Goal: Navigation & Orientation: Find specific page/section

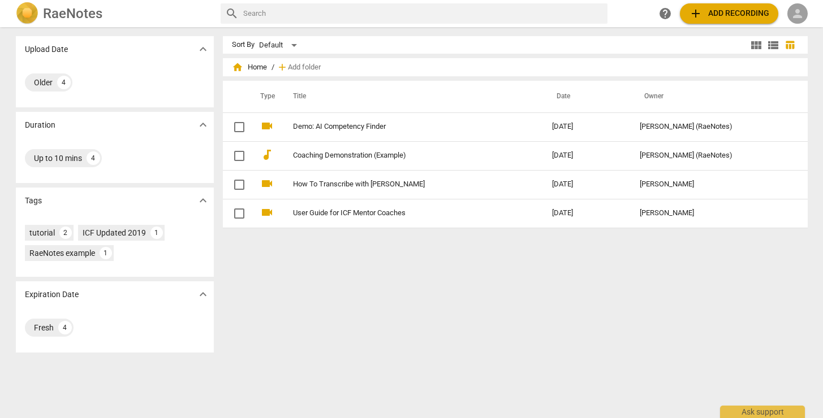
click at [798, 16] on span "person" at bounding box center [797, 14] width 14 height 14
click at [792, 27] on li "Login" at bounding box center [793, 27] width 41 height 27
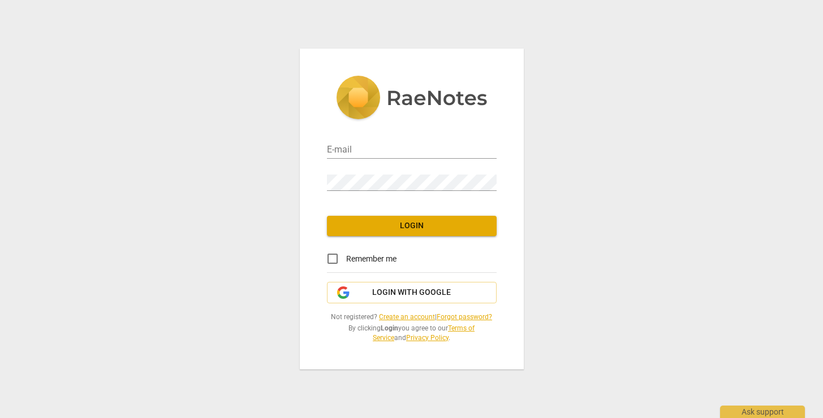
type input "[EMAIL_ADDRESS][DOMAIN_NAME]"
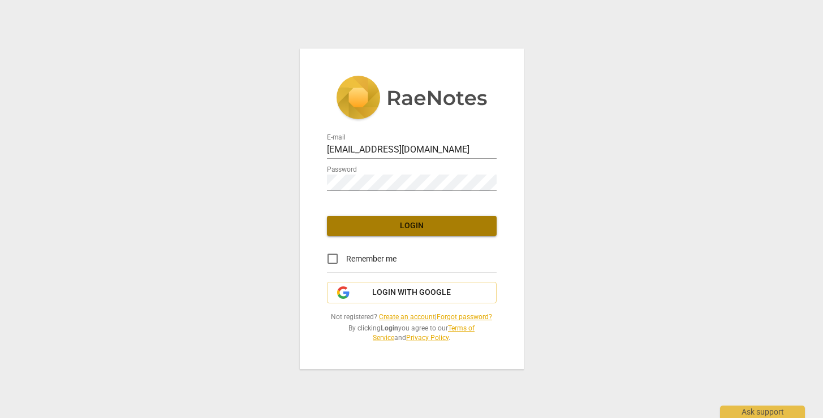
click at [349, 229] on span "Login" at bounding box center [412, 225] width 152 height 11
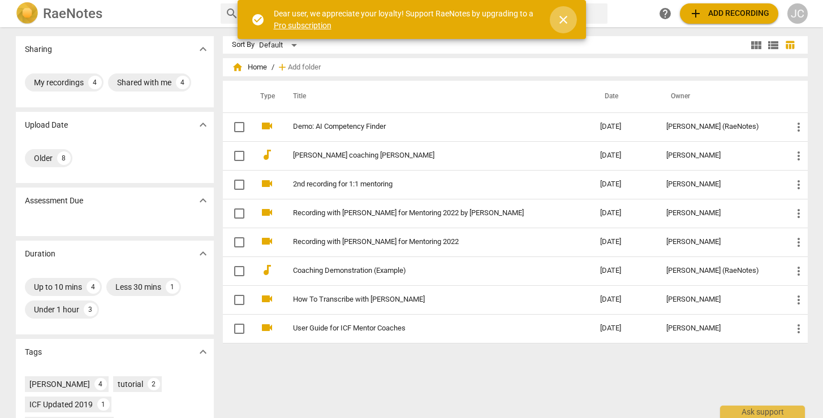
click at [561, 25] on span "close" at bounding box center [563, 20] width 14 height 14
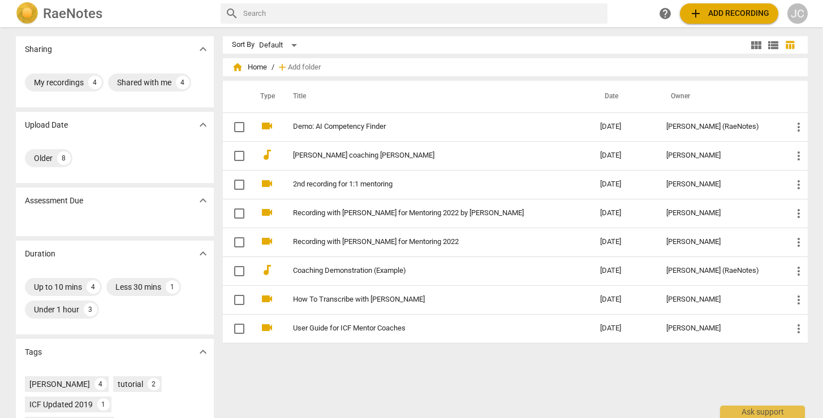
click at [799, 13] on div "JC" at bounding box center [797, 13] width 20 height 20
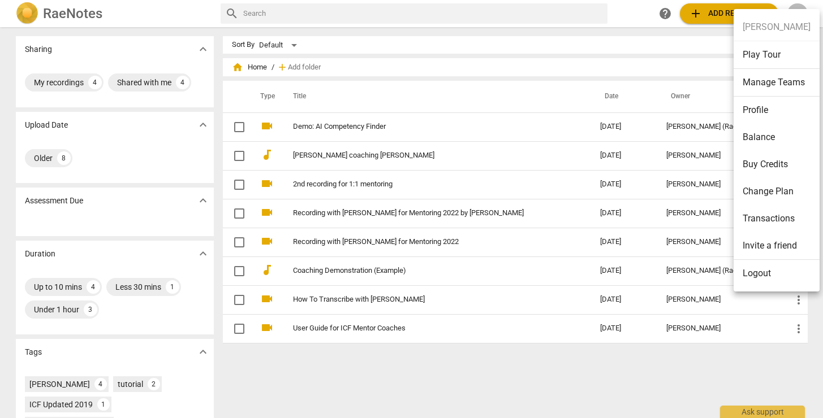
click at [799, 13] on ul "[PERSON_NAME] Play Tour Manage Teams Profile Balance Buy Credits Change Plan Tr…" at bounding box center [776, 150] width 86 height 283
click at [643, 25] on div at bounding box center [411, 209] width 823 height 418
